Goal: Task Accomplishment & Management: Use online tool/utility

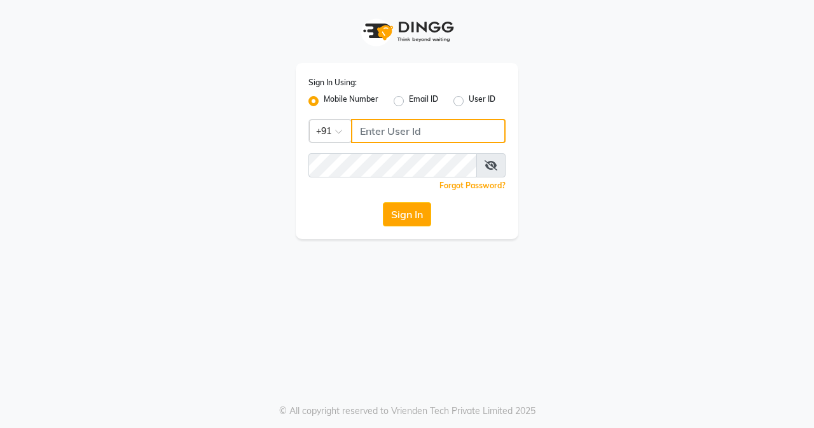
type input "8452976400"
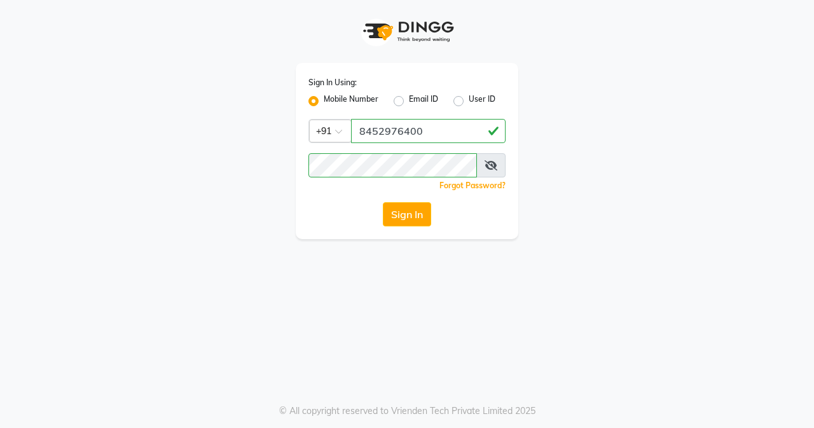
click at [491, 170] on icon at bounding box center [490, 165] width 13 height 10
click at [703, 250] on div "Sign In Using: Mobile Number Email ID User ID Country Code × [PHONE_NUMBER] Rem…" at bounding box center [407, 214] width 814 height 428
click at [416, 216] on button "Sign In" at bounding box center [407, 214] width 48 height 24
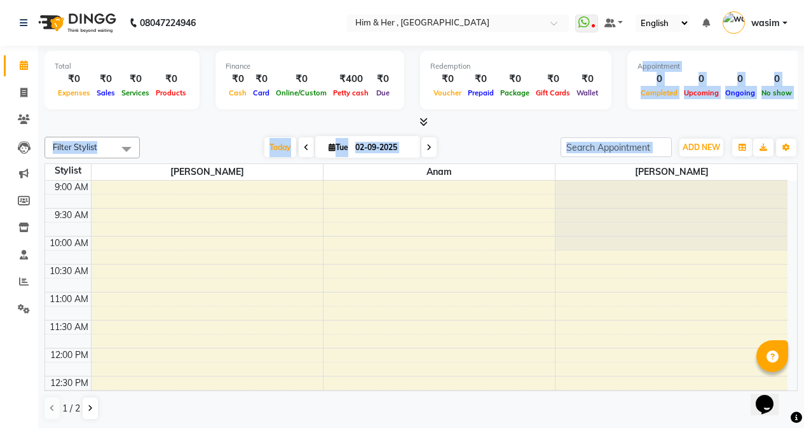
drag, startPoint x: 650, startPoint y: 103, endPoint x: 813, endPoint y: 366, distance: 308.9
click at [804, 266] on html "08047224946 Select Location × [GEOGRAPHIC_DATA] WhatsApp Status ✕ Status: Disco…" at bounding box center [402, 214] width 804 height 428
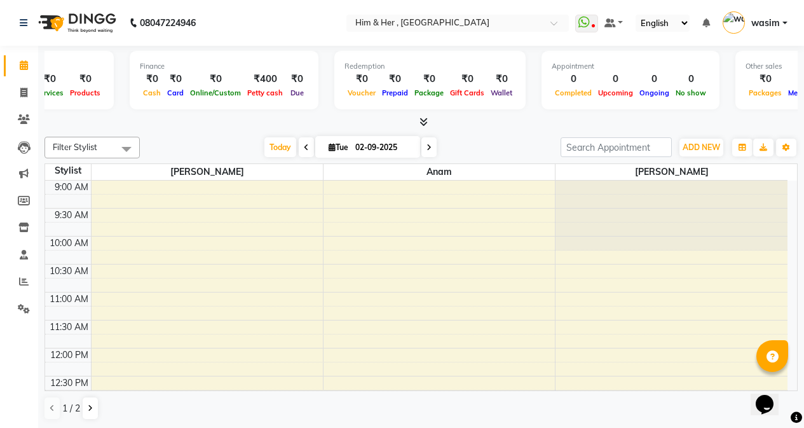
click at [209, 74] on div "₹0" at bounding box center [215, 79] width 57 height 15
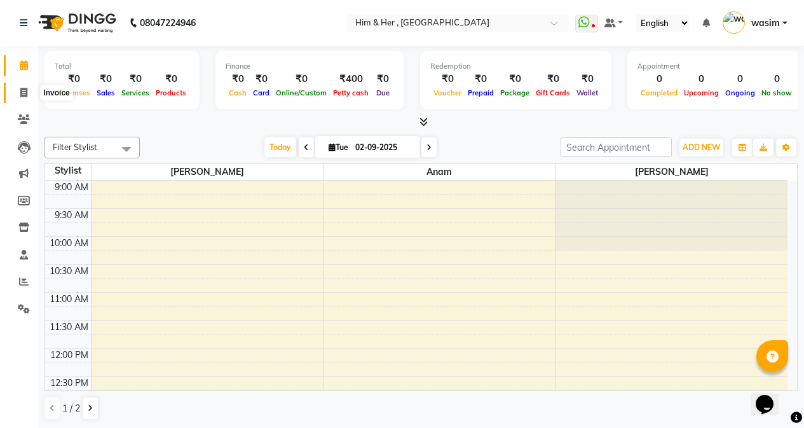
click at [25, 97] on span at bounding box center [24, 93] width 22 height 15
select select "5934"
select select "service"
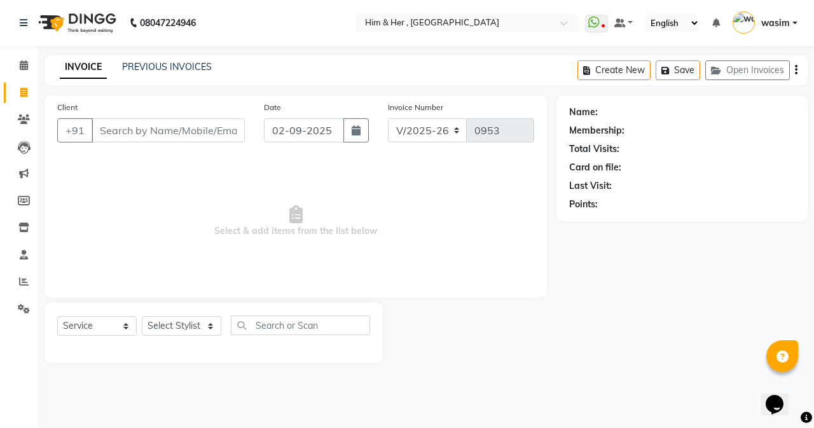
click at [168, 135] on input "Client" at bounding box center [168, 130] width 153 height 24
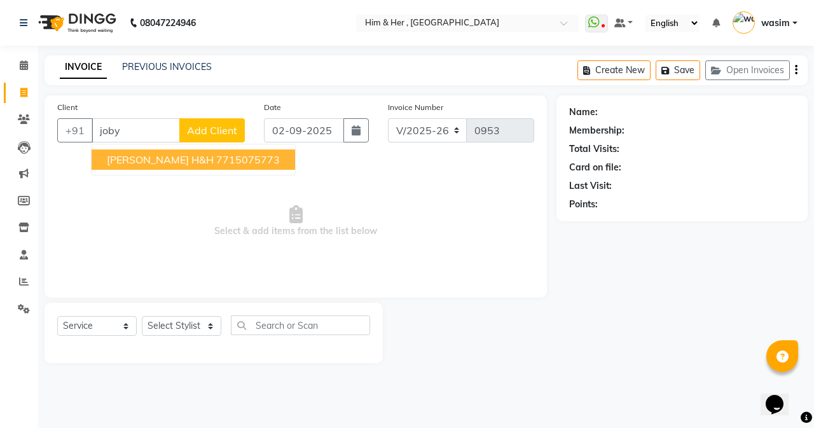
click at [180, 161] on span "[PERSON_NAME] H&H" at bounding box center [160, 159] width 107 height 13
type input "7715075773"
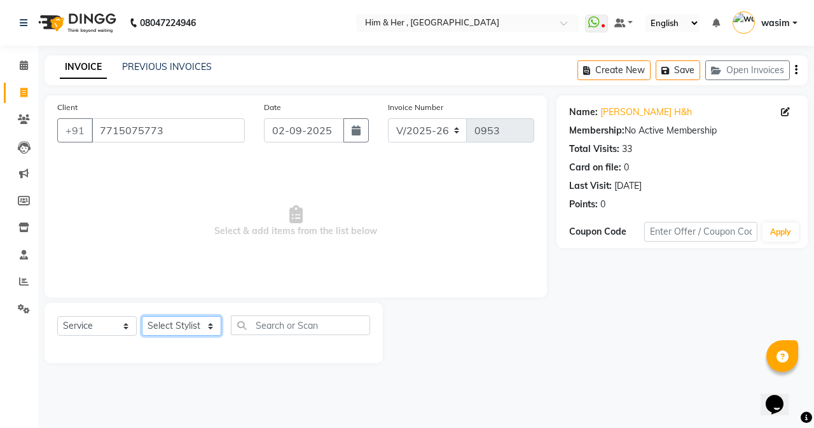
click at [178, 332] on select "Select Stylist [PERSON_NAME] Anam [PERSON_NAME] [PERSON_NAME]" at bounding box center [181, 326] width 79 height 20
select select "47402"
click at [142, 316] on select "Select Stylist [PERSON_NAME] Anam [PERSON_NAME] [PERSON_NAME]" at bounding box center [181, 326] width 79 height 20
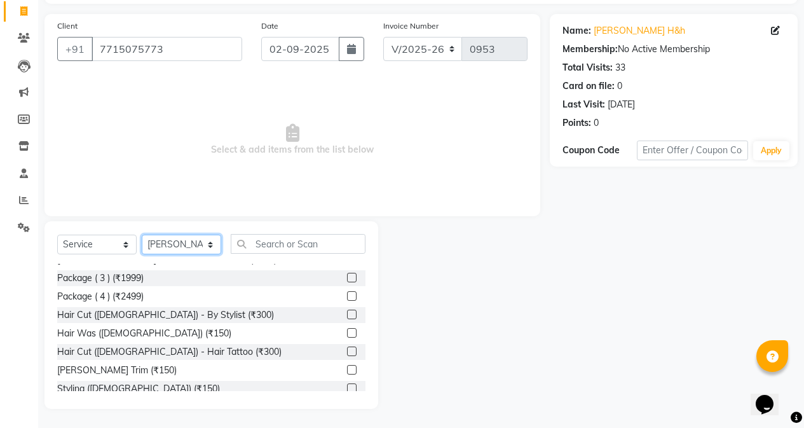
scroll to position [254, 0]
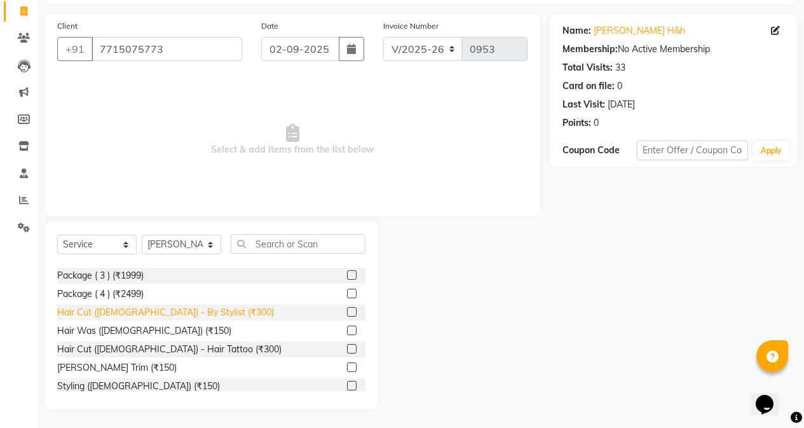
click at [187, 313] on div "Hair Cut ([DEMOGRAPHIC_DATA]) - By Stylist (₹300)" at bounding box center [165, 312] width 217 height 13
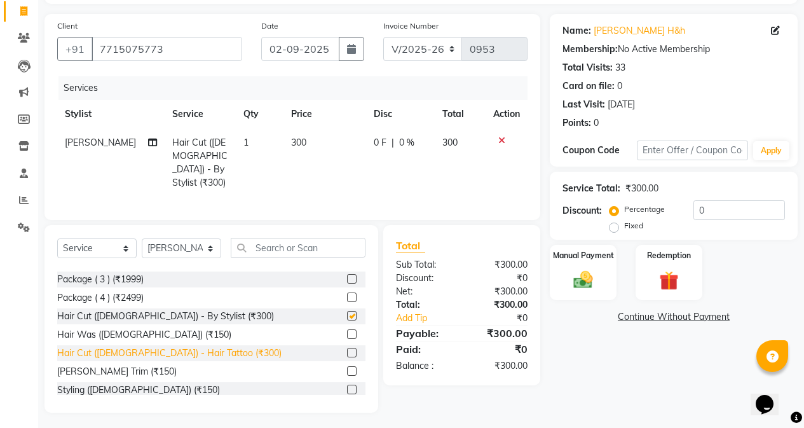
checkbox input "false"
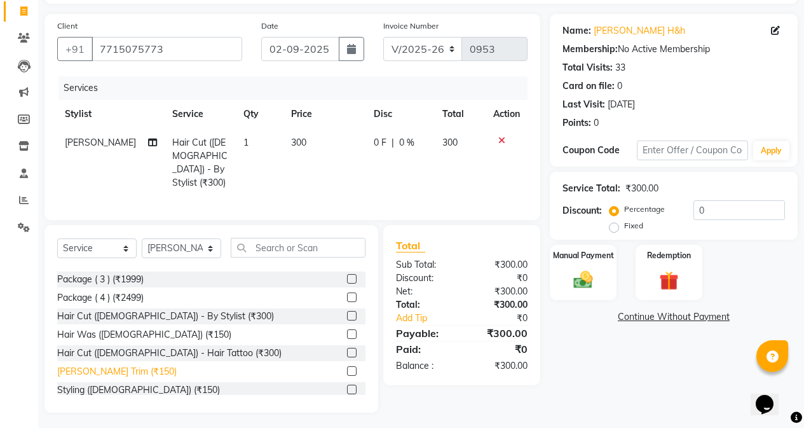
click at [116, 373] on div "[PERSON_NAME] Trim (₹150)" at bounding box center [117, 371] width 120 height 13
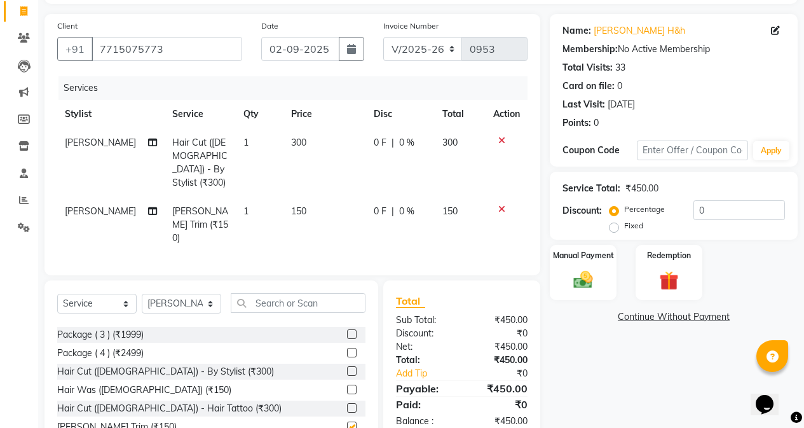
checkbox input "false"
click at [333, 218] on td "150" at bounding box center [325, 224] width 83 height 55
select select "47402"
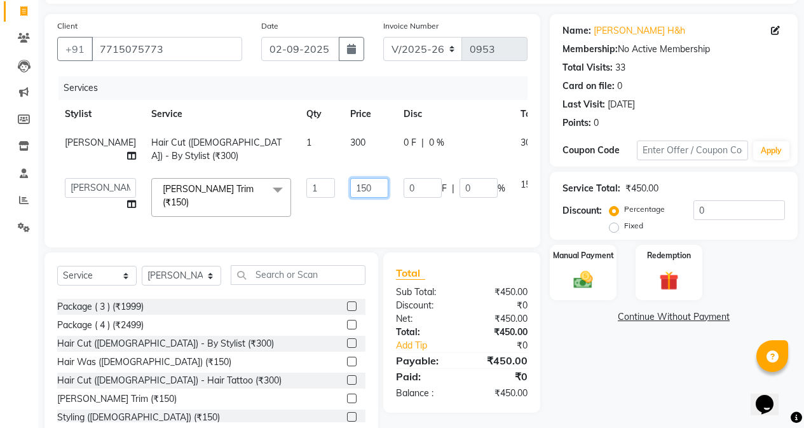
click at [350, 198] on input "150" at bounding box center [369, 188] width 38 height 20
type input "100"
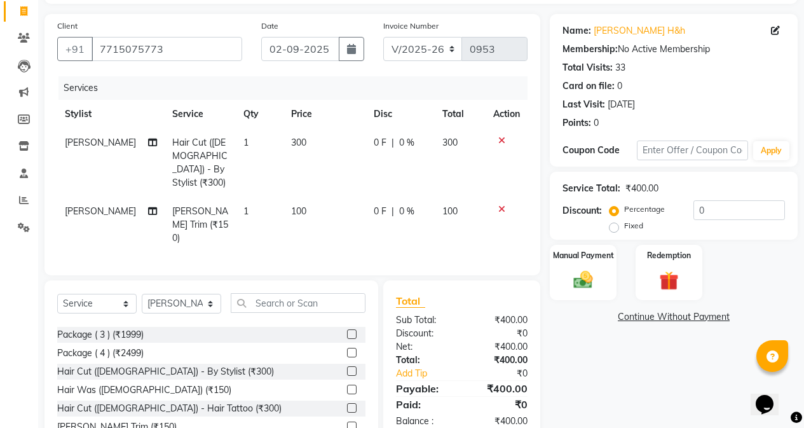
click at [333, 156] on td "300" at bounding box center [325, 162] width 83 height 69
select select "47402"
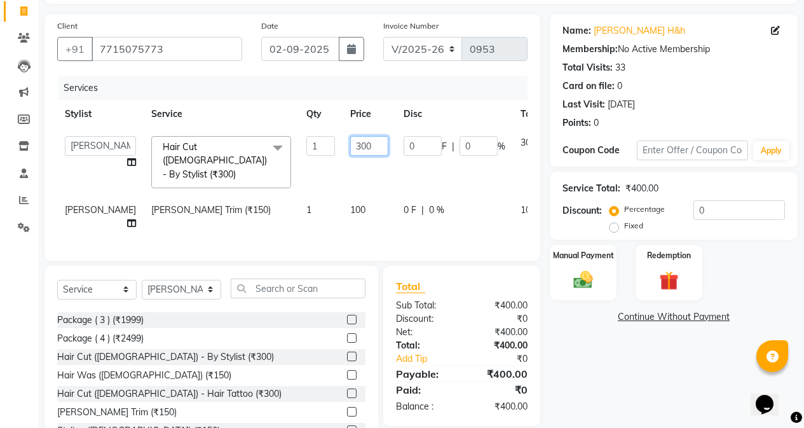
click at [350, 149] on input "300" at bounding box center [369, 146] width 38 height 20
type input "3"
type input "250"
click at [343, 162] on td "250" at bounding box center [369, 161] width 53 height 67
select select "47402"
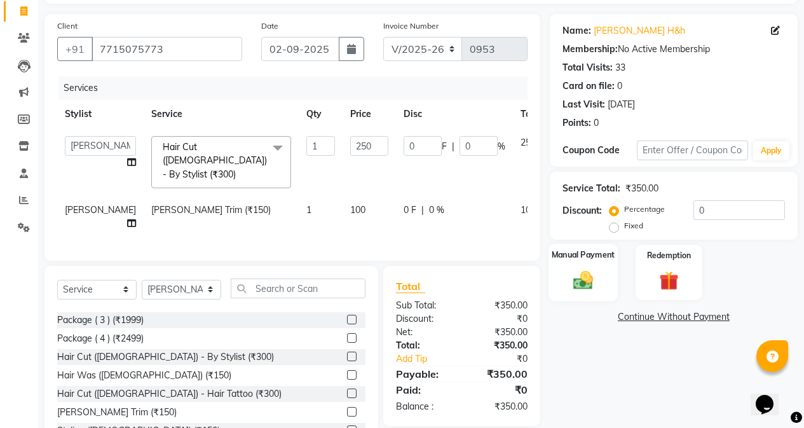
click at [588, 271] on img at bounding box center [583, 279] width 32 height 23
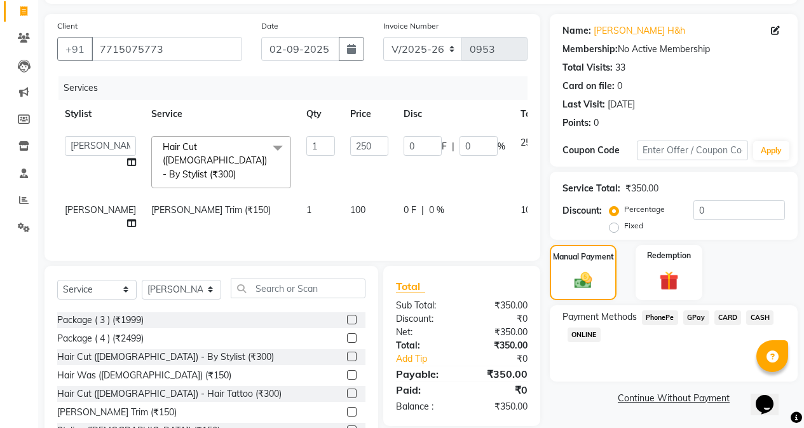
click at [759, 313] on span "CASH" at bounding box center [759, 317] width 27 height 15
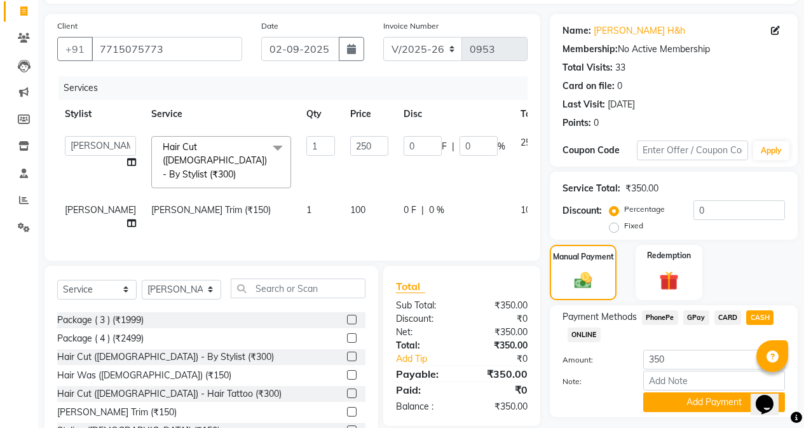
scroll to position [135, 0]
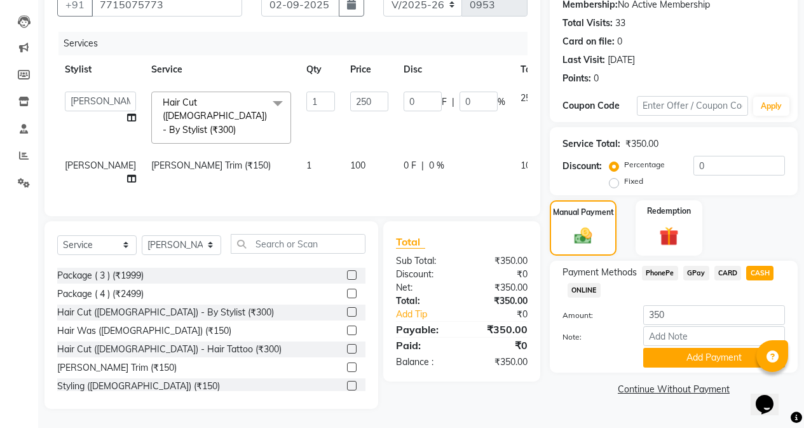
click at [696, 266] on span "GPay" at bounding box center [696, 273] width 26 height 15
click at [690, 348] on button "Add Payment" at bounding box center [714, 358] width 142 height 20
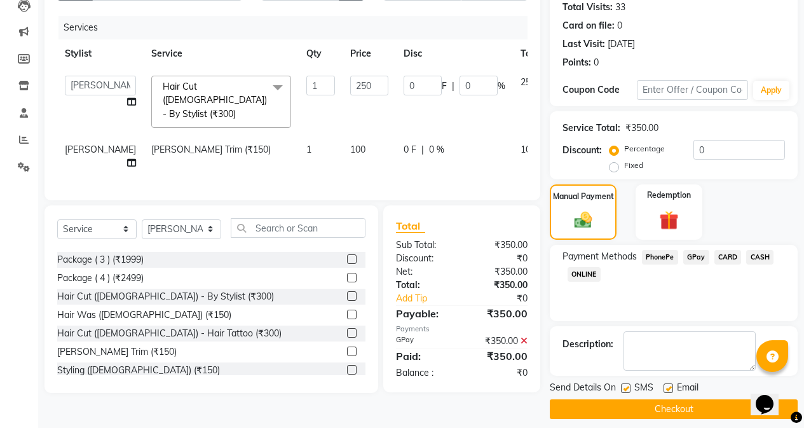
scroll to position [152, 0]
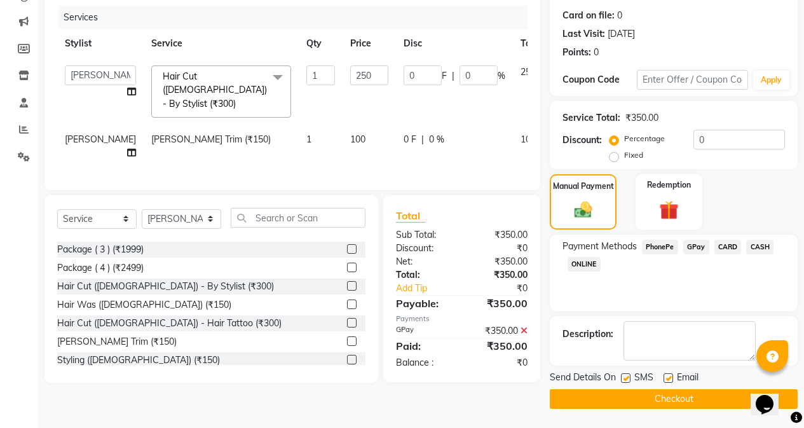
click at [627, 380] on label at bounding box center [626, 378] width 10 height 10
click at [627, 380] on input "checkbox" at bounding box center [625, 378] width 8 height 8
checkbox input "false"
click at [629, 396] on button "Checkout" at bounding box center [674, 399] width 248 height 20
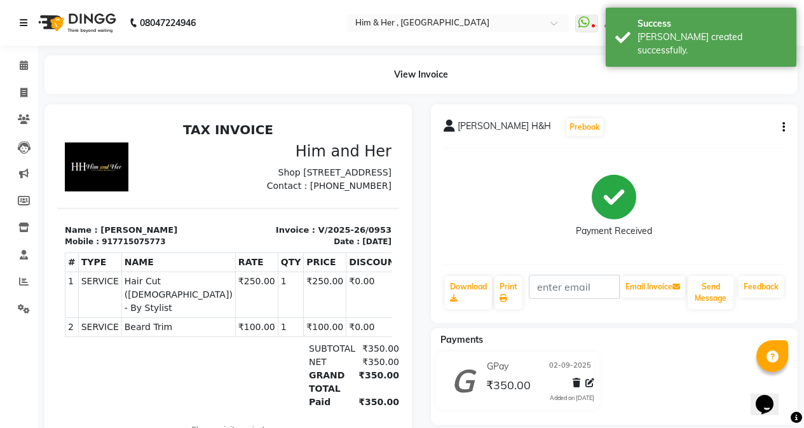
click at [21, 21] on icon at bounding box center [24, 22] width 8 height 9
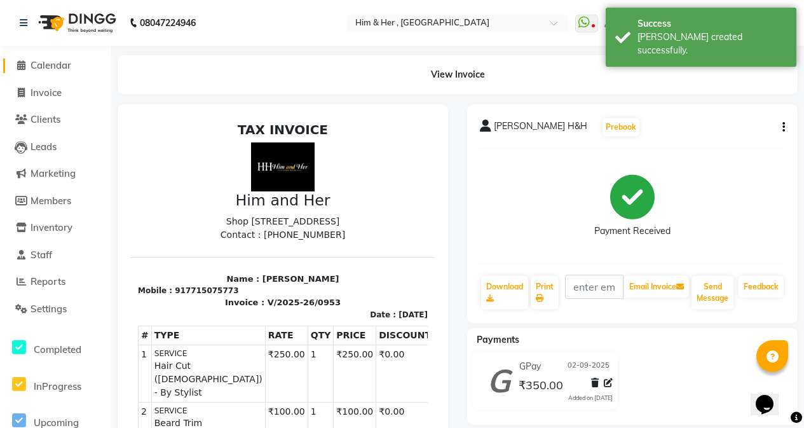
click at [47, 60] on span "Calendar" at bounding box center [51, 65] width 41 height 12
